Goal: Answer question/provide support

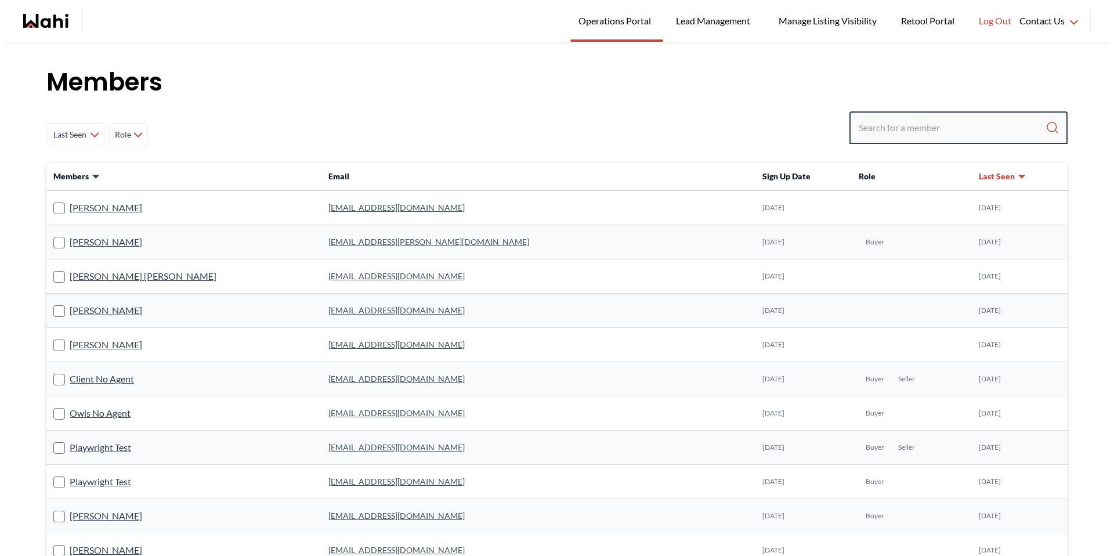
click at [913, 129] on input "Search input" at bounding box center [952, 127] width 187 height 21
type input "pankaj"
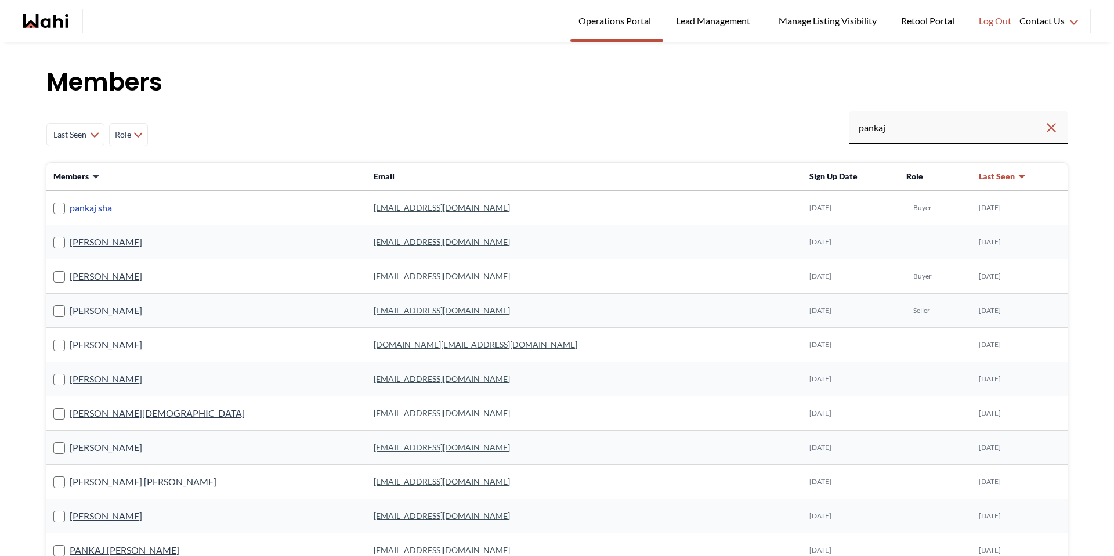
click at [106, 209] on link "pankaj sha" at bounding box center [91, 207] width 42 height 15
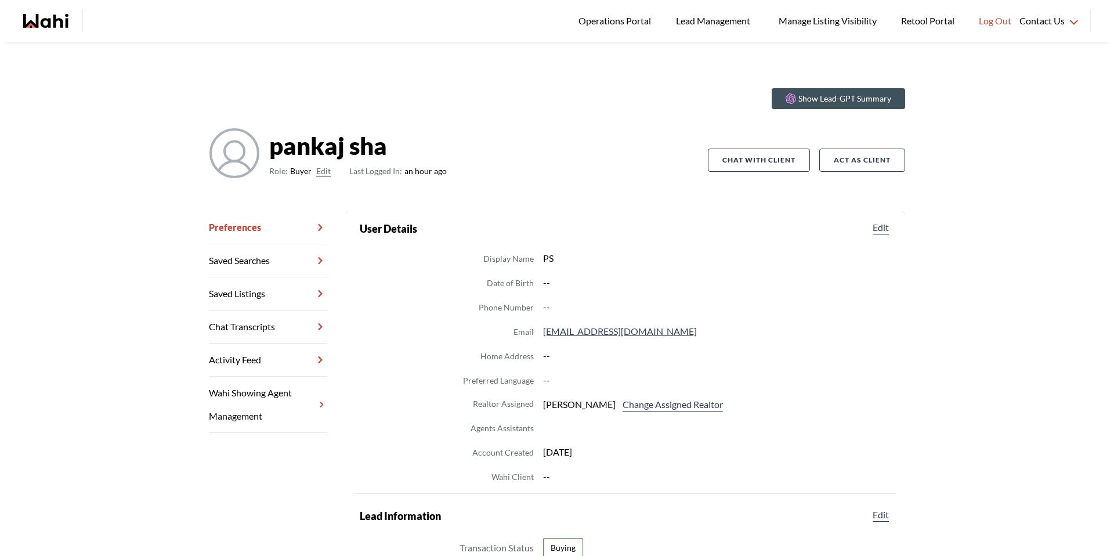
click at [277, 322] on link "Chat Transcripts" at bounding box center [268, 327] width 118 height 33
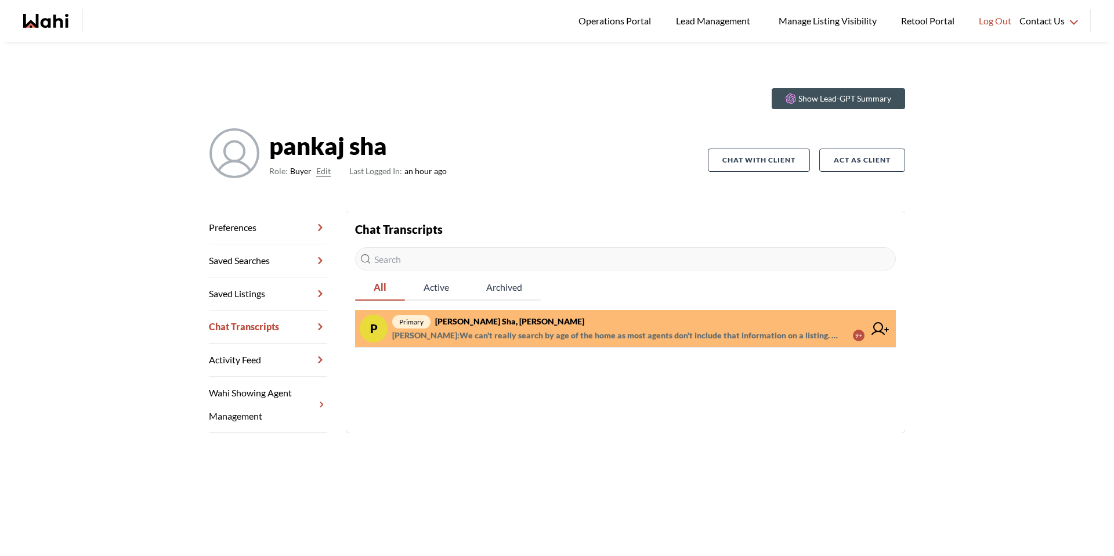
click at [604, 333] on span "Barbara Funt : We can't really search by age of the home as most agents don't i…" at bounding box center [618, 336] width 452 height 14
click at [860, 338] on div "9+" at bounding box center [859, 336] width 12 height 12
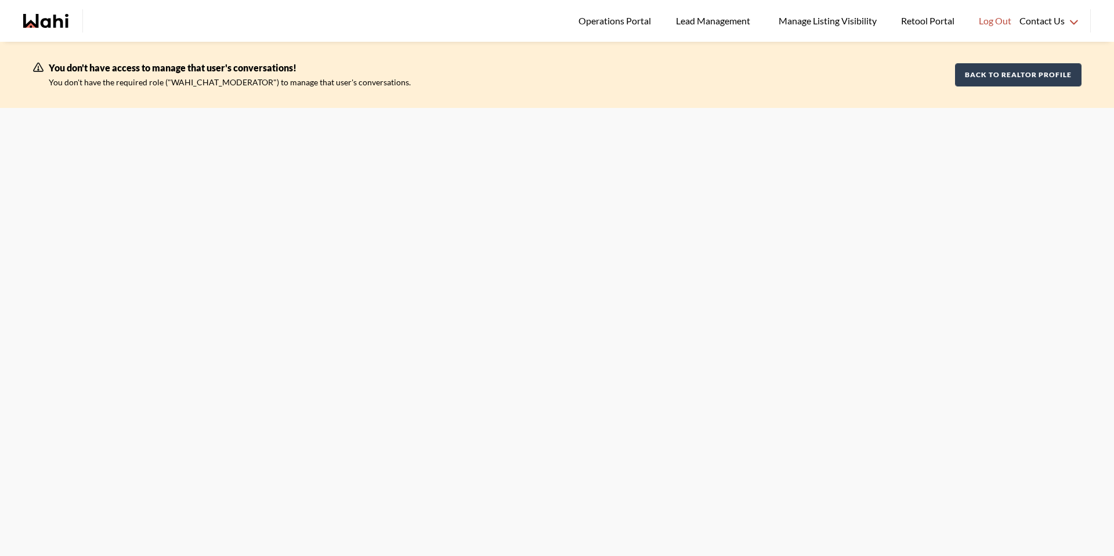
click at [1031, 74] on button "Back to Realtor Profile" at bounding box center [1018, 74] width 127 height 23
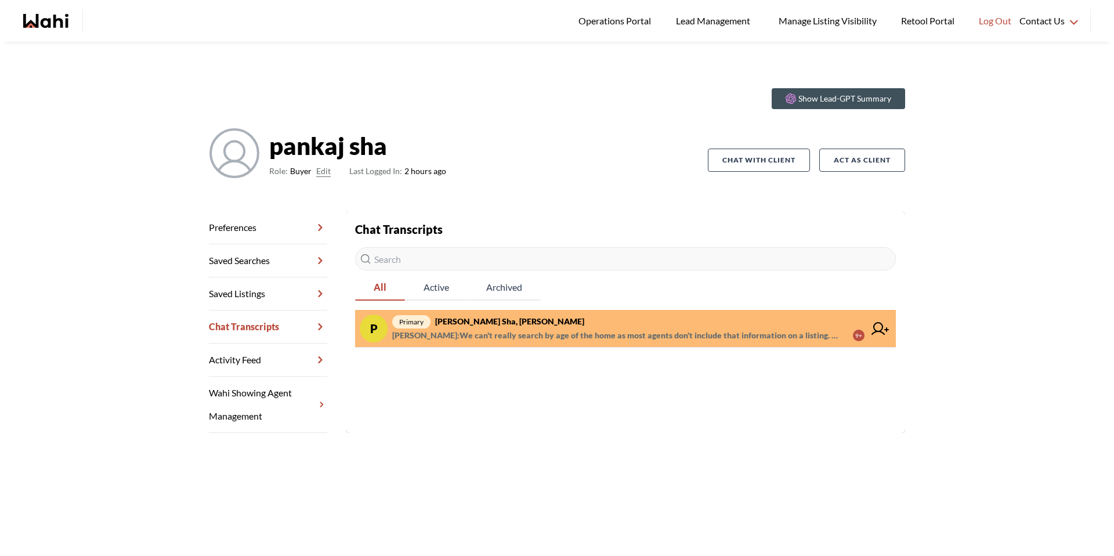
click at [843, 334] on span "[PERSON_NAME] : We can't really search by age of the home as most agents don't …" at bounding box center [628, 336] width 472 height 14
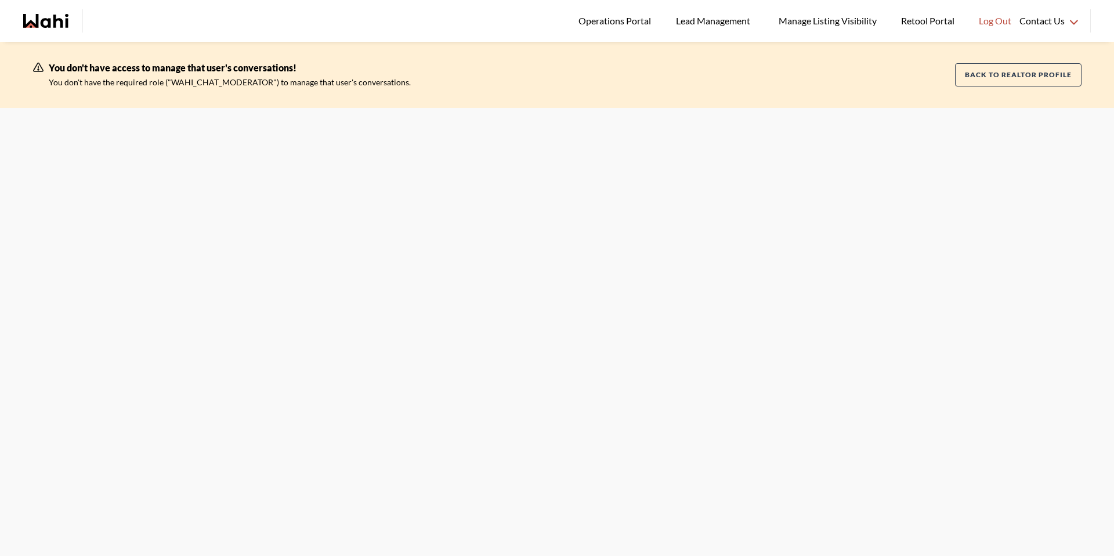
click at [352, 84] on p "You don't have the required role ("WAHI_CHAT_MODERATOR") to manage that user's …" at bounding box center [230, 82] width 362 height 14
